Goal: Information Seeking & Learning: Learn about a topic

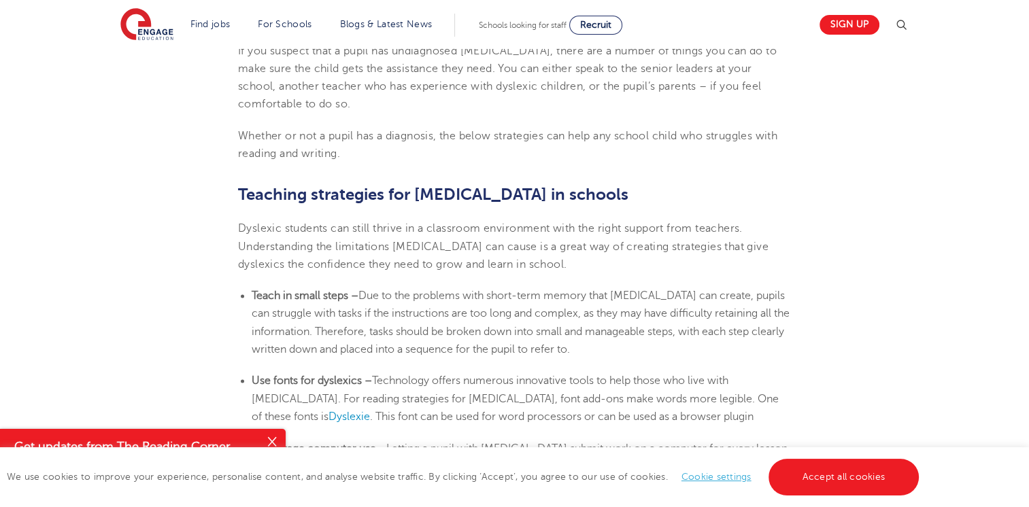
scroll to position [2177, 0]
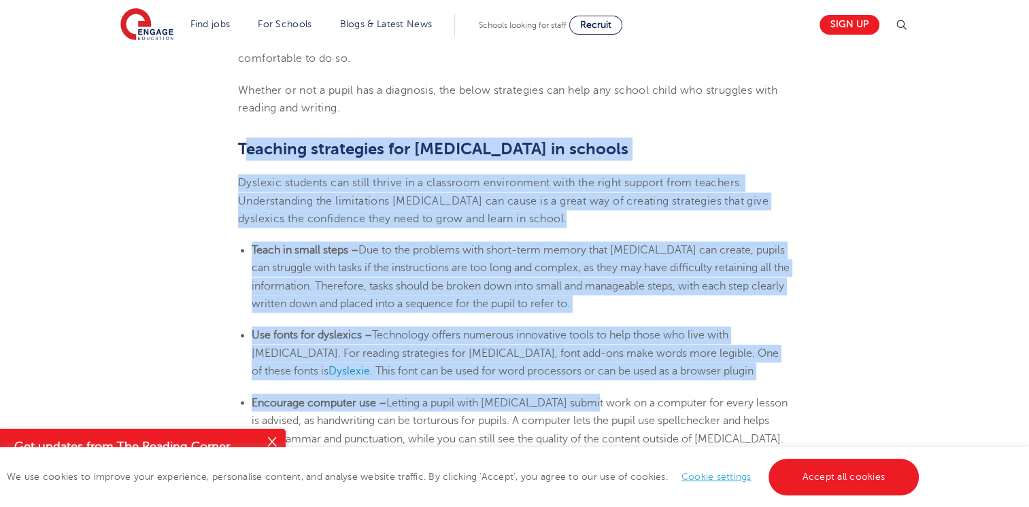
drag, startPoint x: 242, startPoint y: 121, endPoint x: 586, endPoint y: 346, distance: 410.9
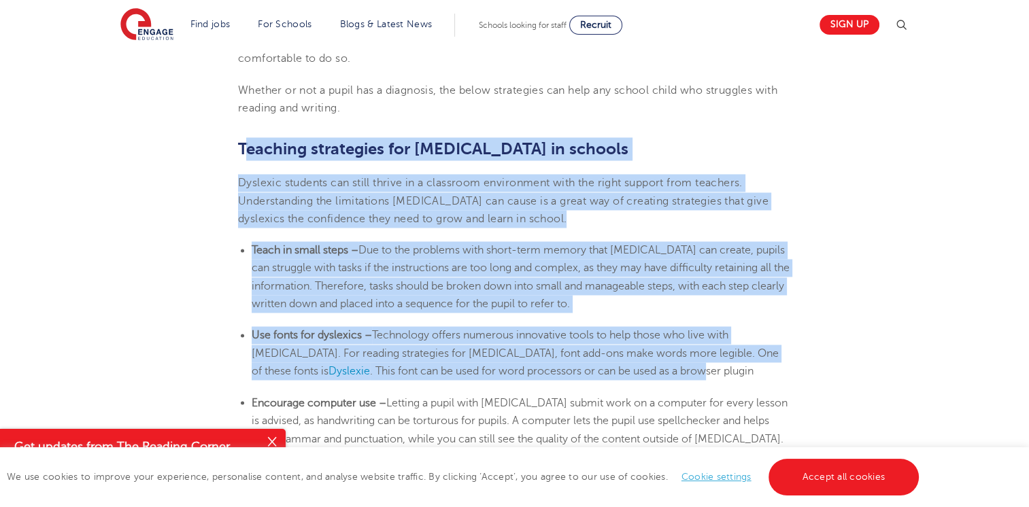
drag, startPoint x: 586, startPoint y: 346, endPoint x: 465, endPoint y: 277, distance: 139.2
click at [501, 329] on span "Technology offers numerous innovative tools to help those who live with [MEDICA…" at bounding box center [515, 353] width 527 height 48
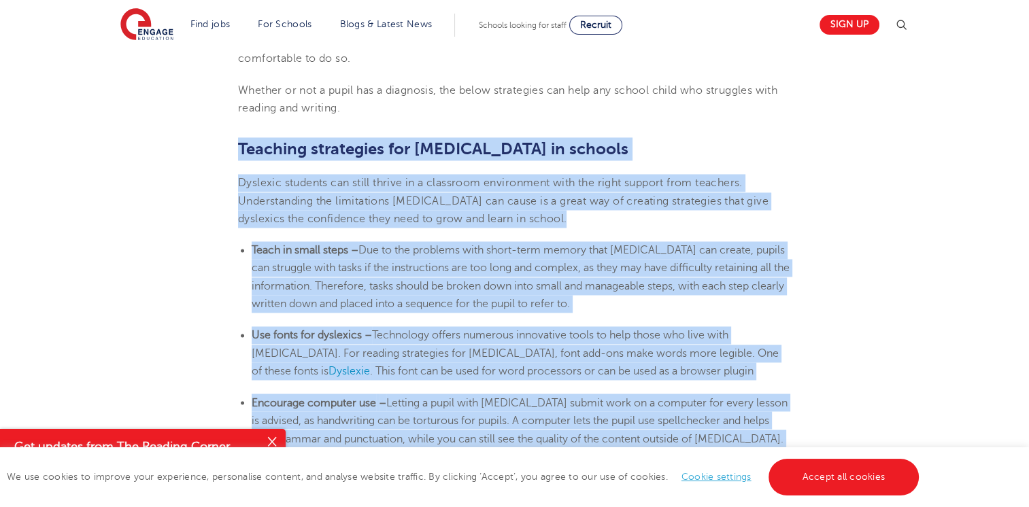
drag, startPoint x: 241, startPoint y: 118, endPoint x: 797, endPoint y: 418, distance: 632.1
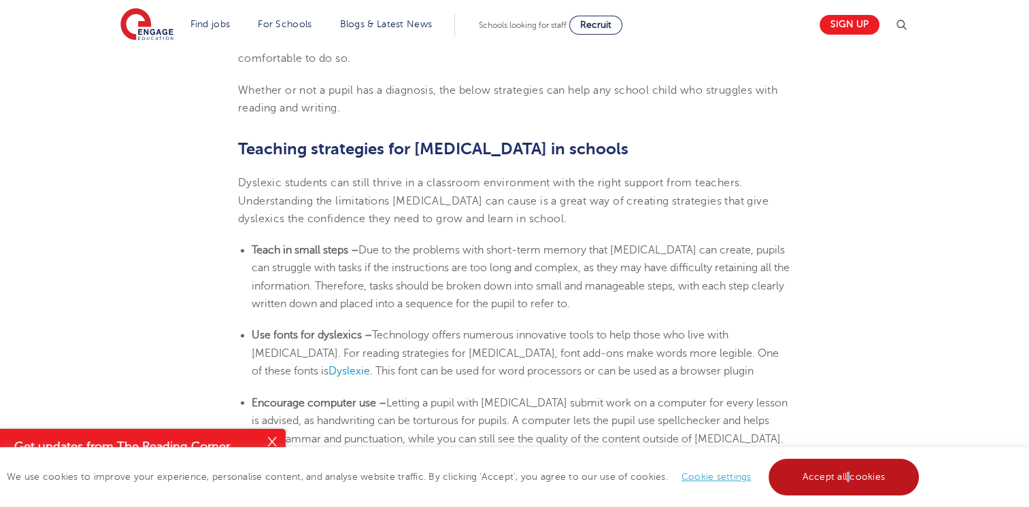
drag, startPoint x: 797, startPoint y: 418, endPoint x: 833, endPoint y: 459, distance: 54.0
click at [847, 472] on link "Accept all cookies" at bounding box center [844, 477] width 151 height 37
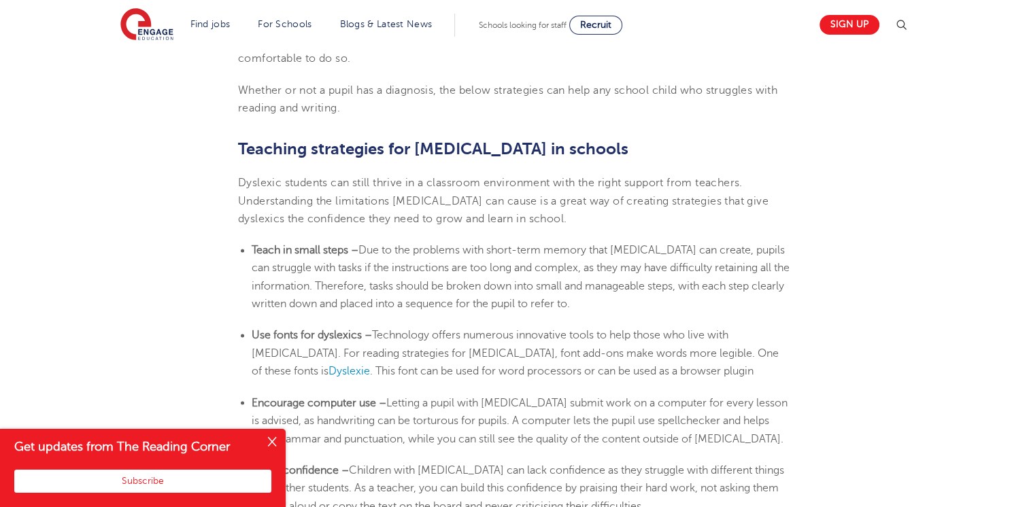
click at [279, 447] on button "Close" at bounding box center [271, 442] width 27 height 27
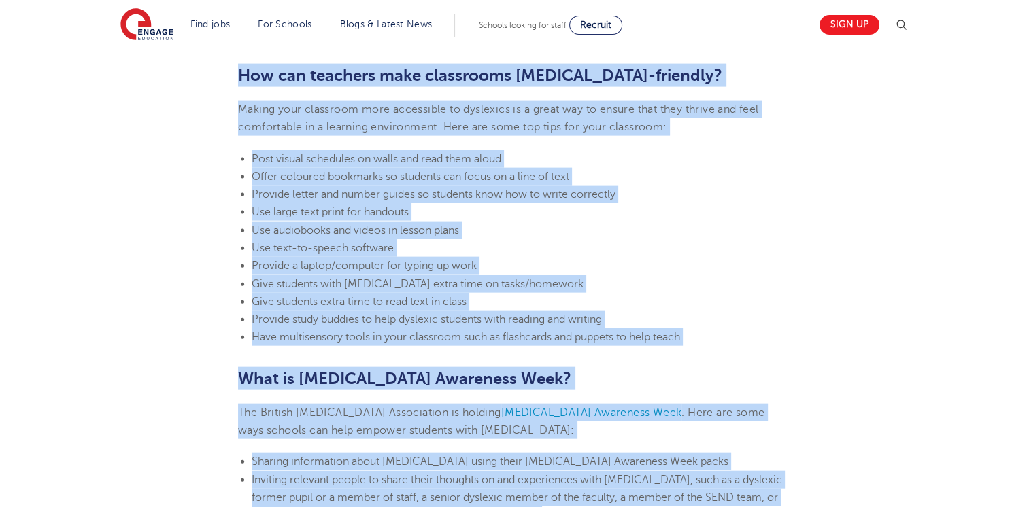
scroll to position [3018, 0]
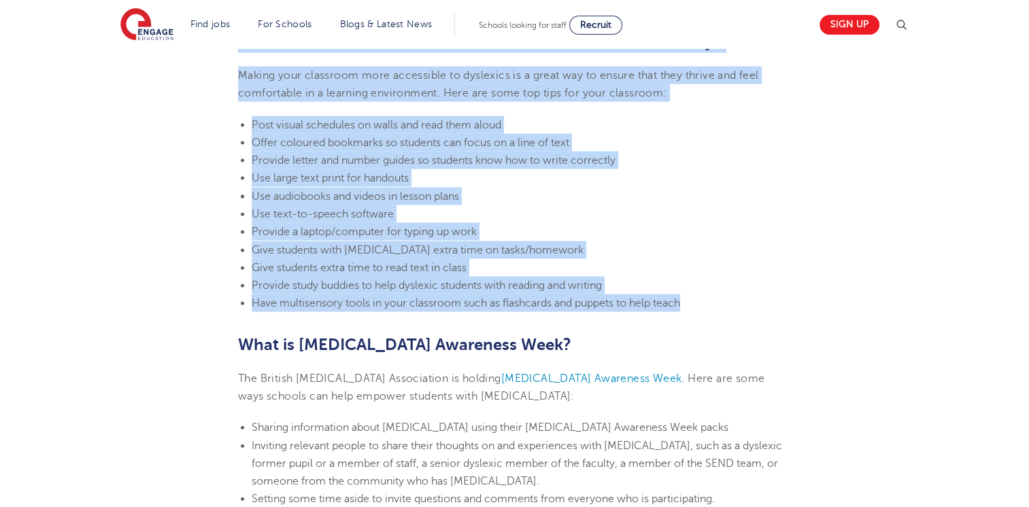
drag, startPoint x: 241, startPoint y: 63, endPoint x: 726, endPoint y: 273, distance: 528.3
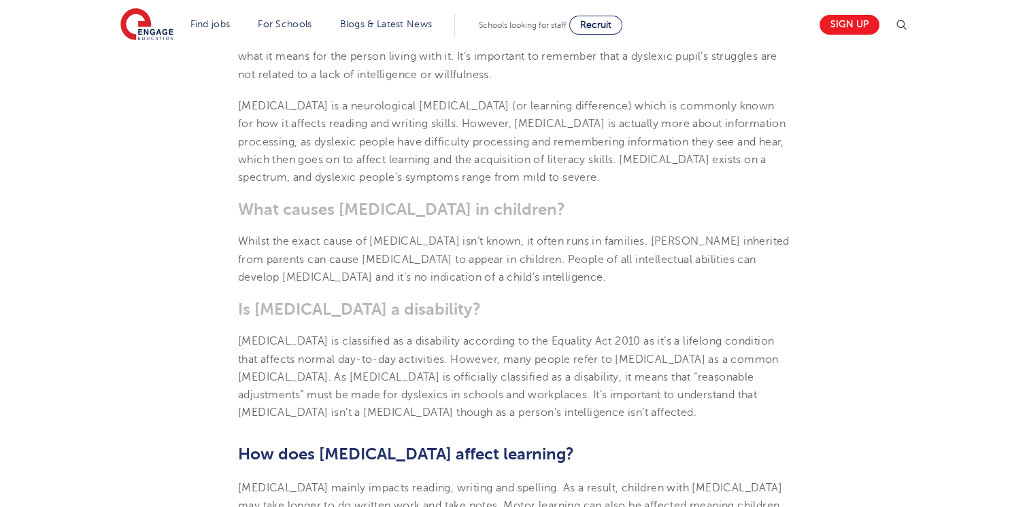
scroll to position [680, 0]
